Goal: Task Accomplishment & Management: Use online tool/utility

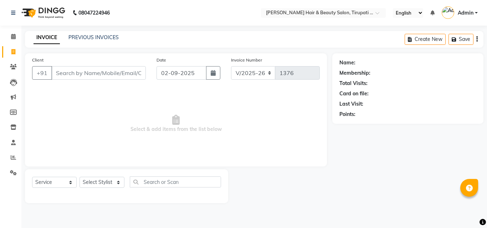
select select "5401"
select select "service"
click at [14, 53] on icon at bounding box center [13, 51] width 4 height 5
select select "service"
click at [72, 71] on input "Client" at bounding box center [98, 73] width 94 height 14
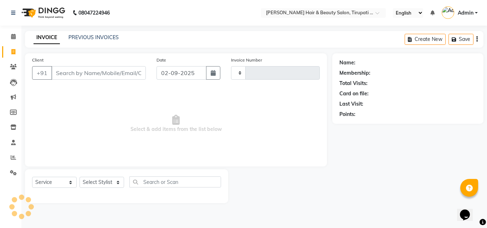
type input "1376"
select select "5401"
click at [72, 71] on input "Client" at bounding box center [98, 73] width 94 height 14
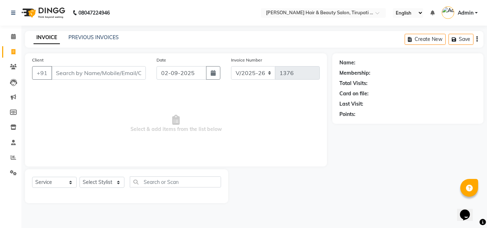
click at [72, 71] on input "Client" at bounding box center [98, 73] width 94 height 14
